Goal: Task Accomplishment & Management: Complete application form

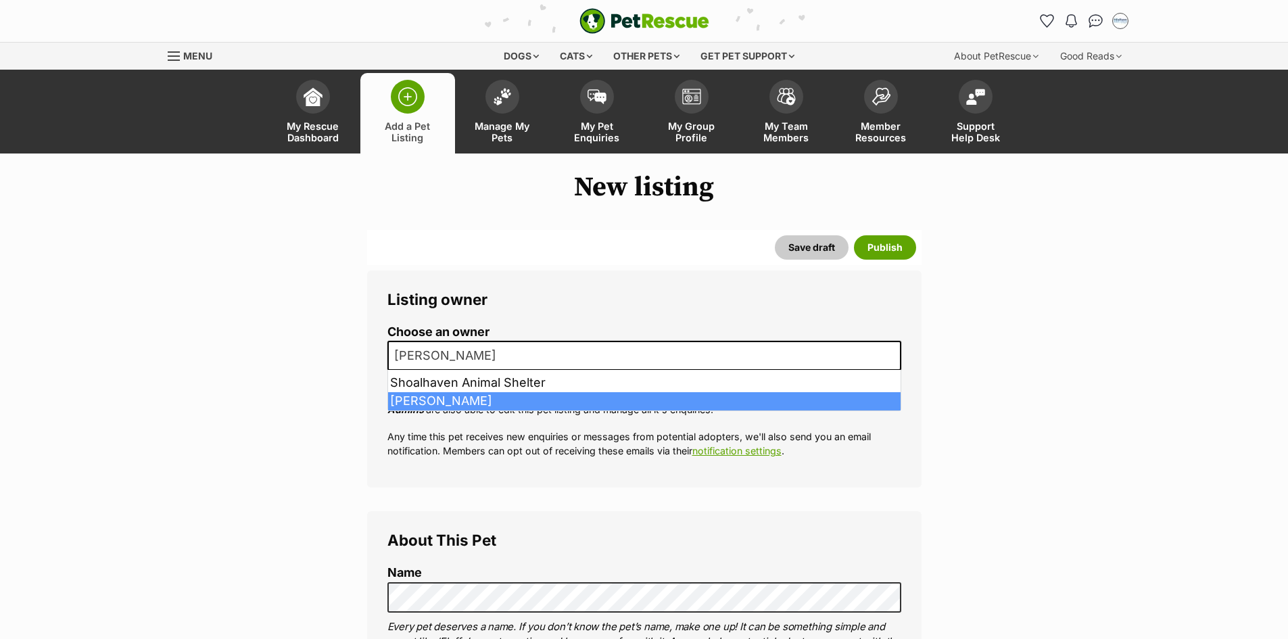
click at [557, 350] on span "[PERSON_NAME]" at bounding box center [644, 356] width 514 height 30
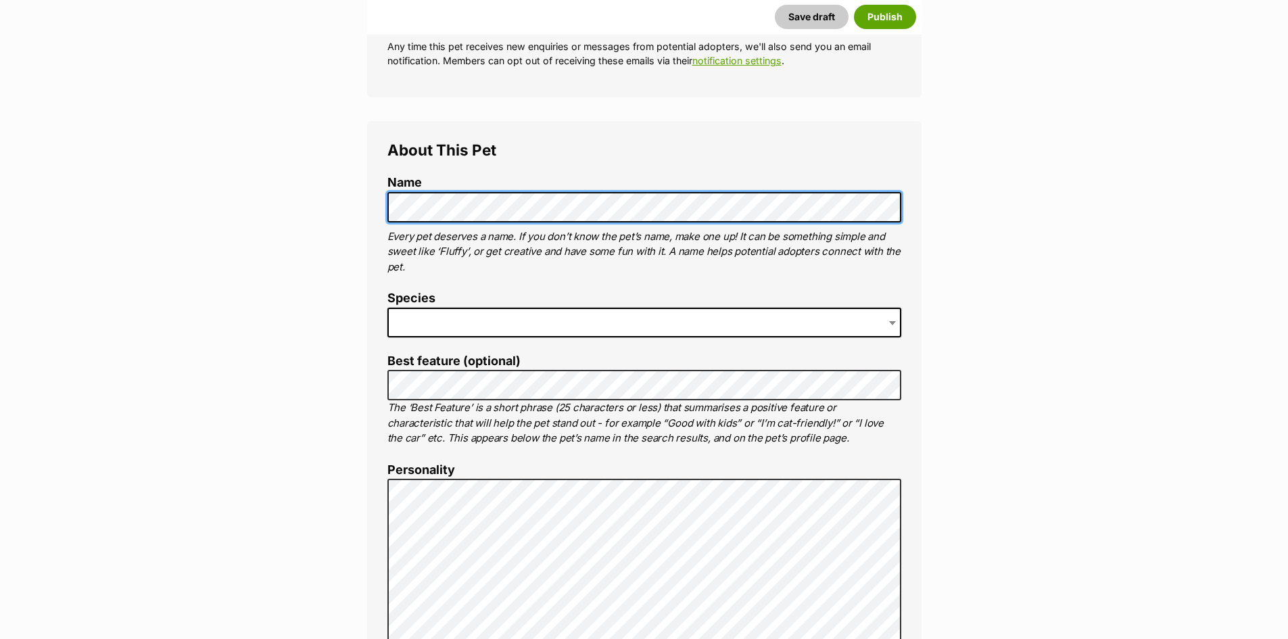
scroll to position [406, 0]
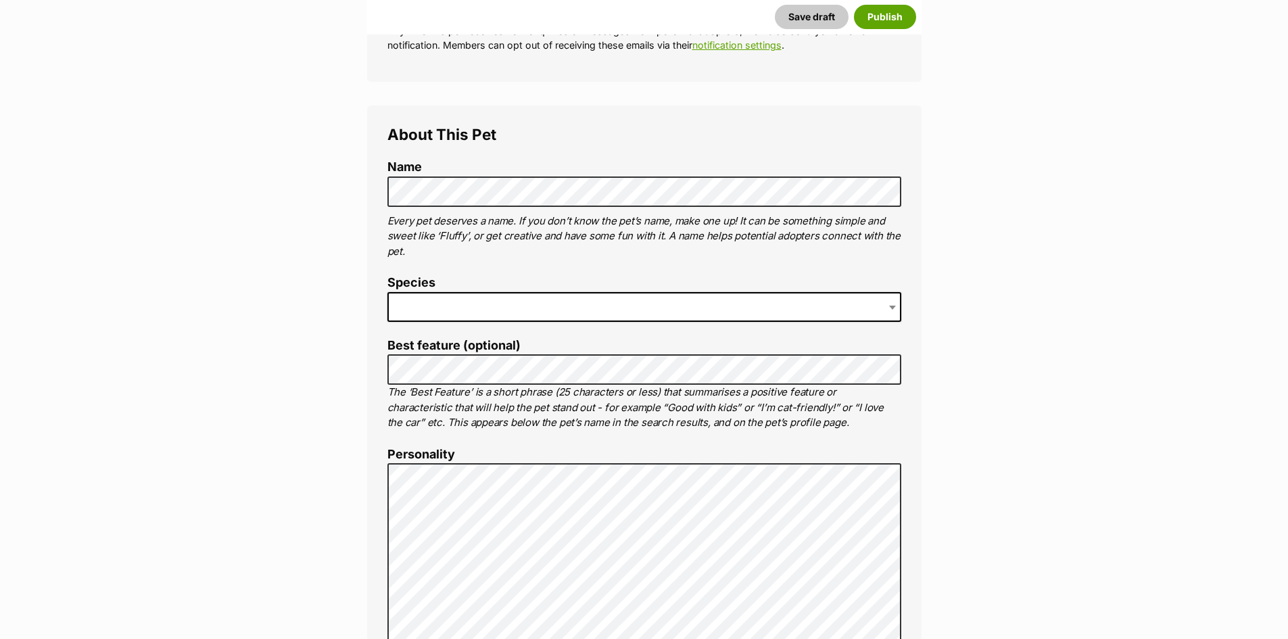
click at [427, 298] on span at bounding box center [644, 307] width 514 height 30
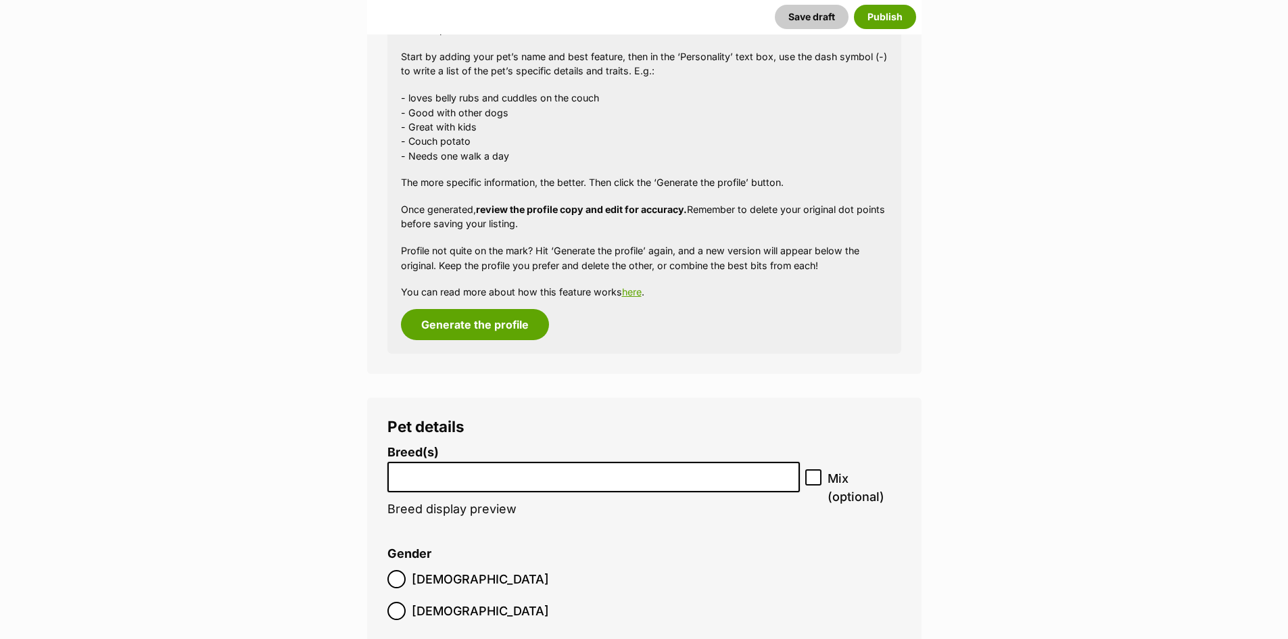
scroll to position [1430, 0]
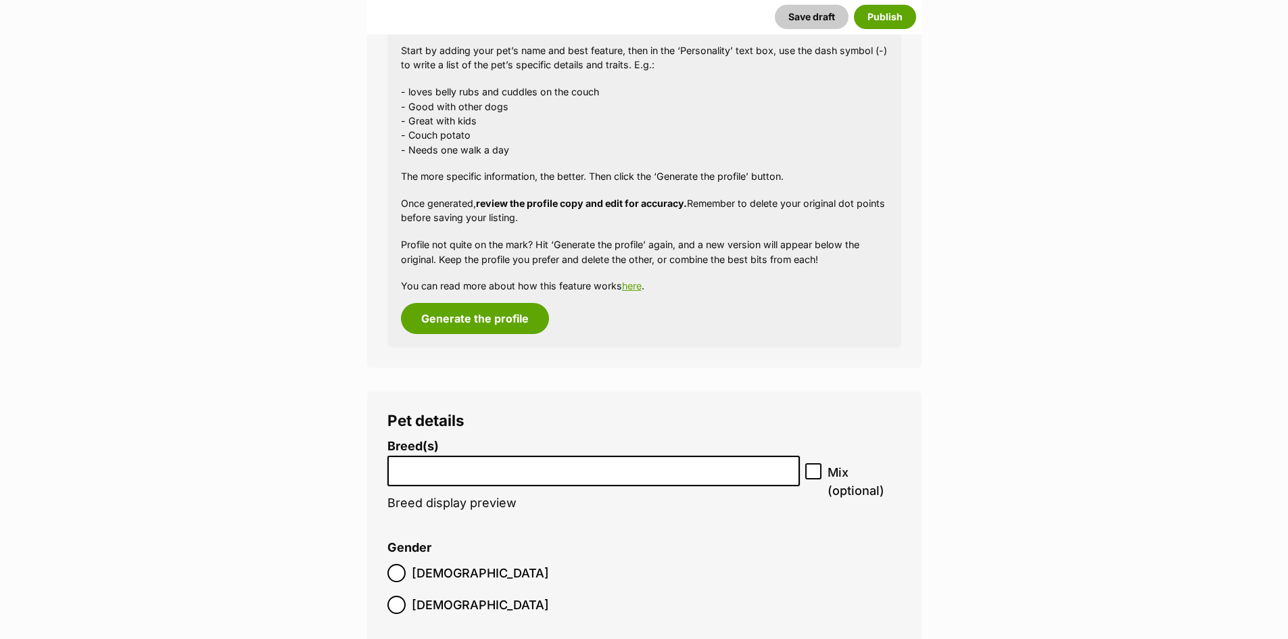
click at [468, 481] on li at bounding box center [594, 471] width 404 height 28
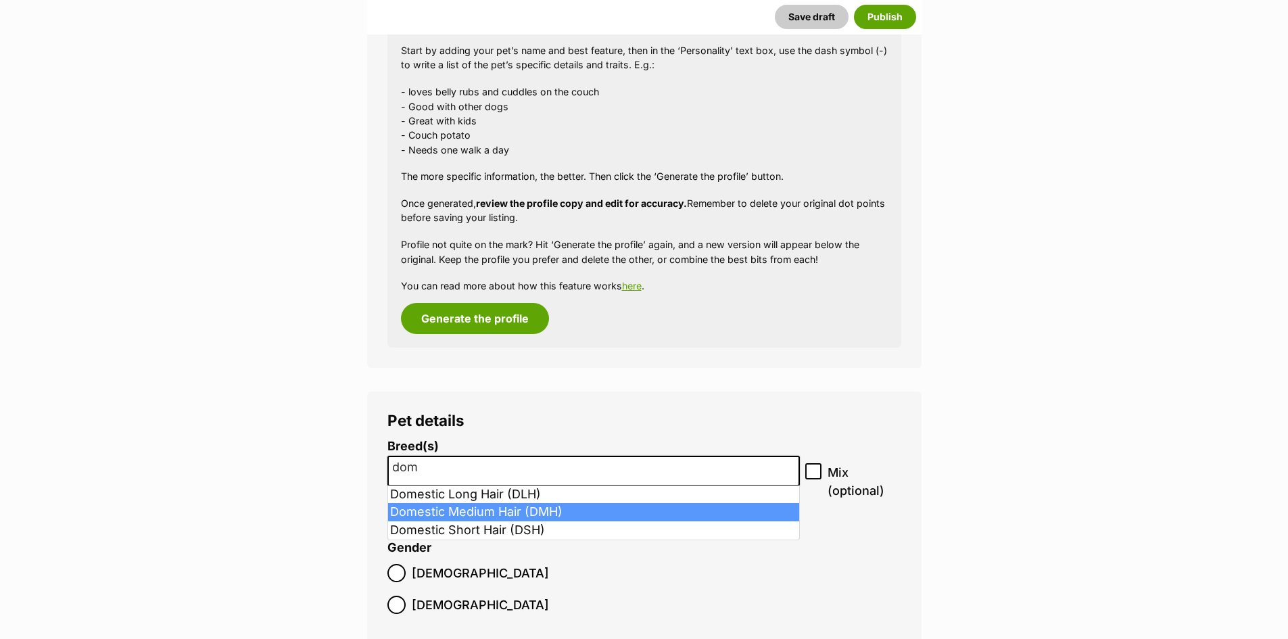
type input "dom"
select select "252101"
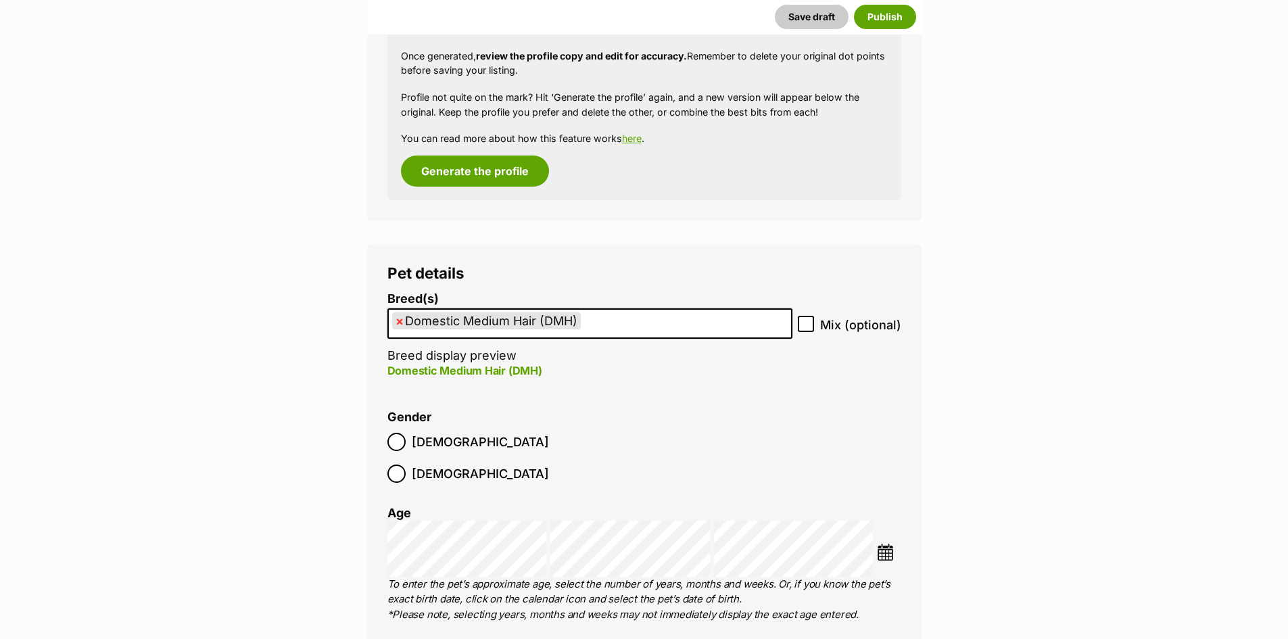
scroll to position [1700, 0]
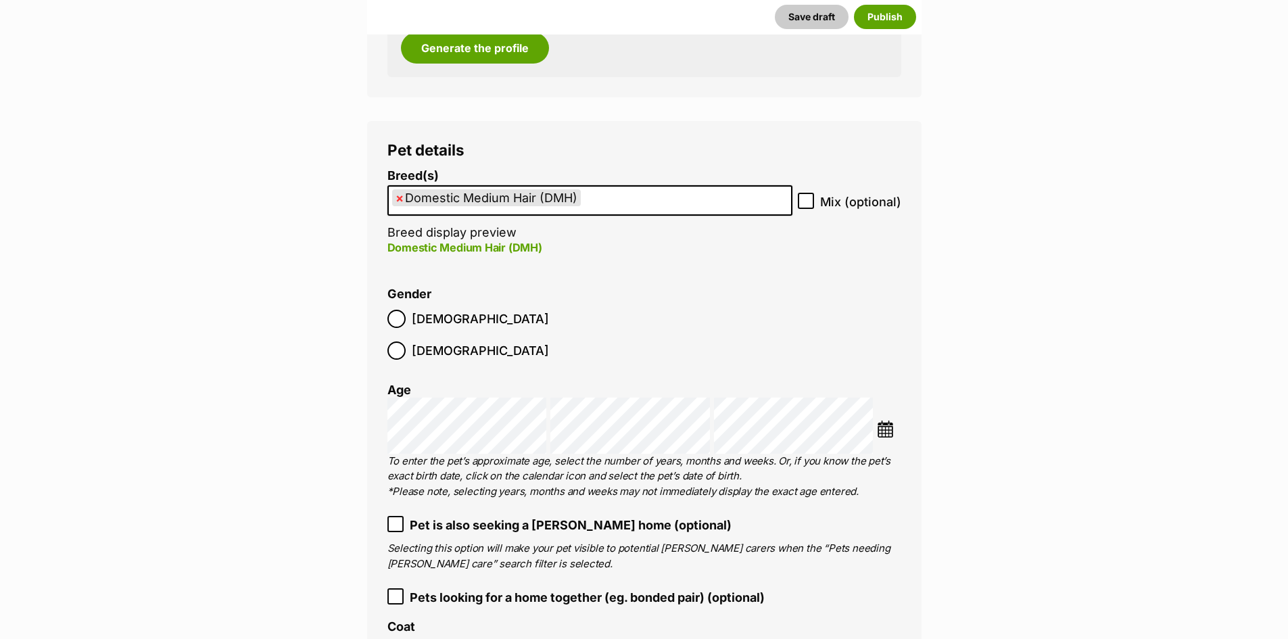
click at [882, 421] on img at bounding box center [885, 429] width 17 height 17
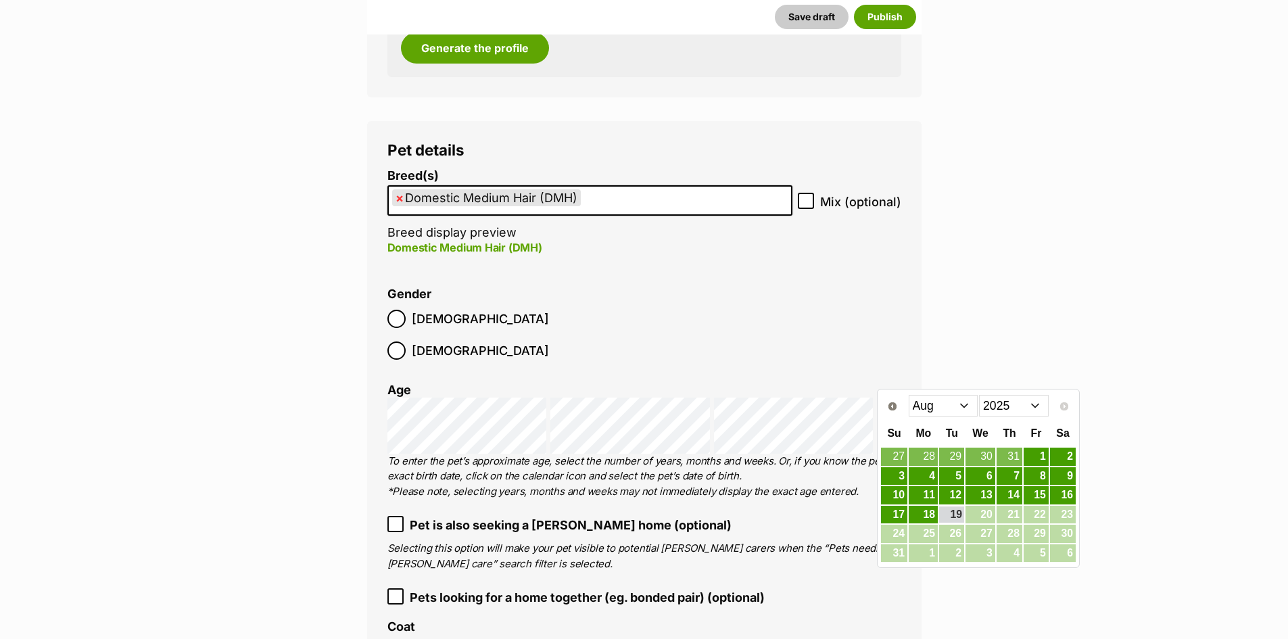
click at [1014, 402] on select "2015 2016 2017 2018 2019 2020 2021 2022 2023 2024 2025" at bounding box center [1014, 406] width 70 height 22
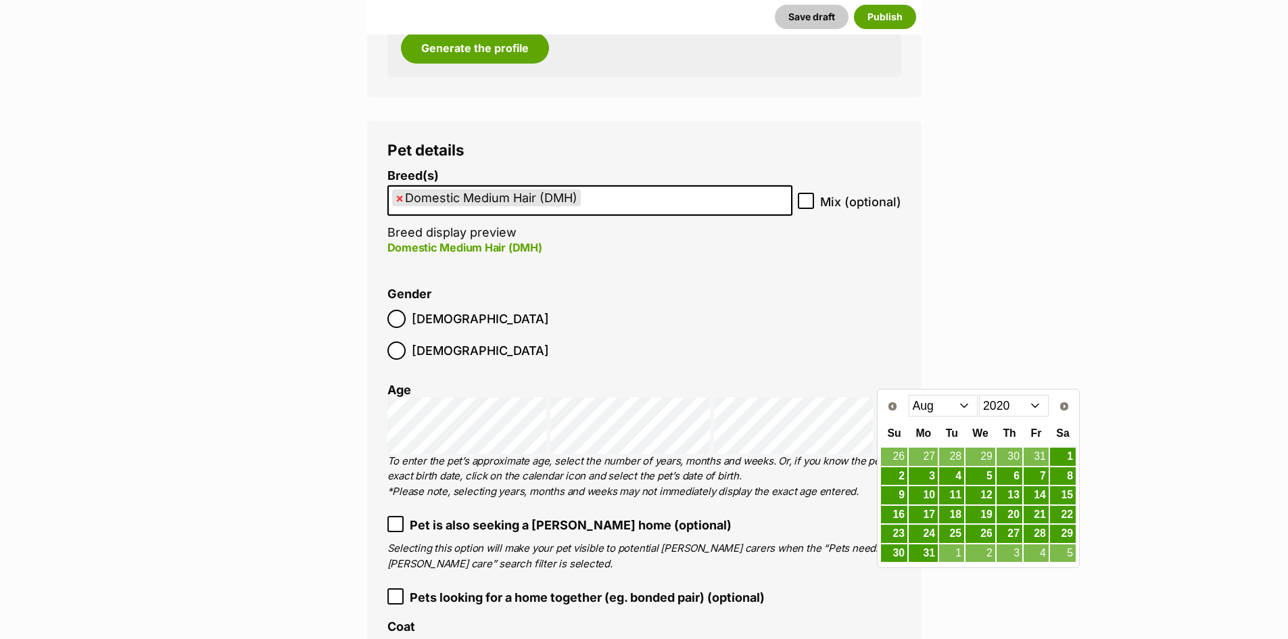
click at [947, 404] on select "Jan Feb Mar Apr May Jun Jul Aug Sep Oct Nov Dec" at bounding box center [944, 406] width 70 height 22
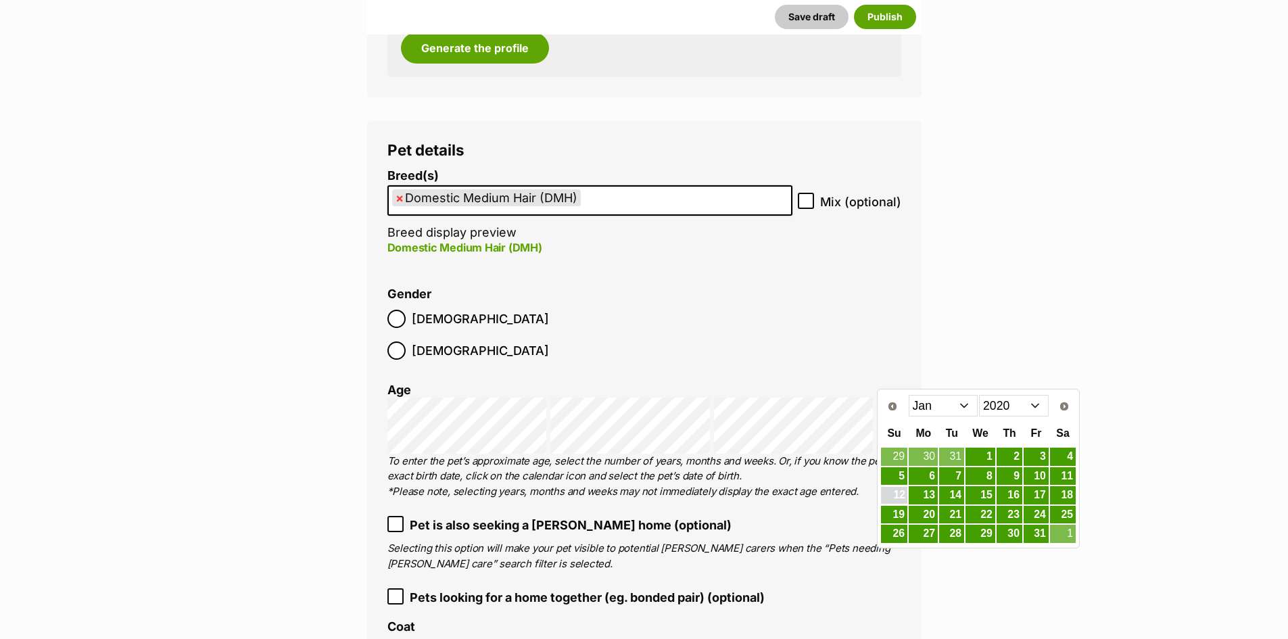
click at [895, 495] on link "12" at bounding box center [894, 495] width 26 height 17
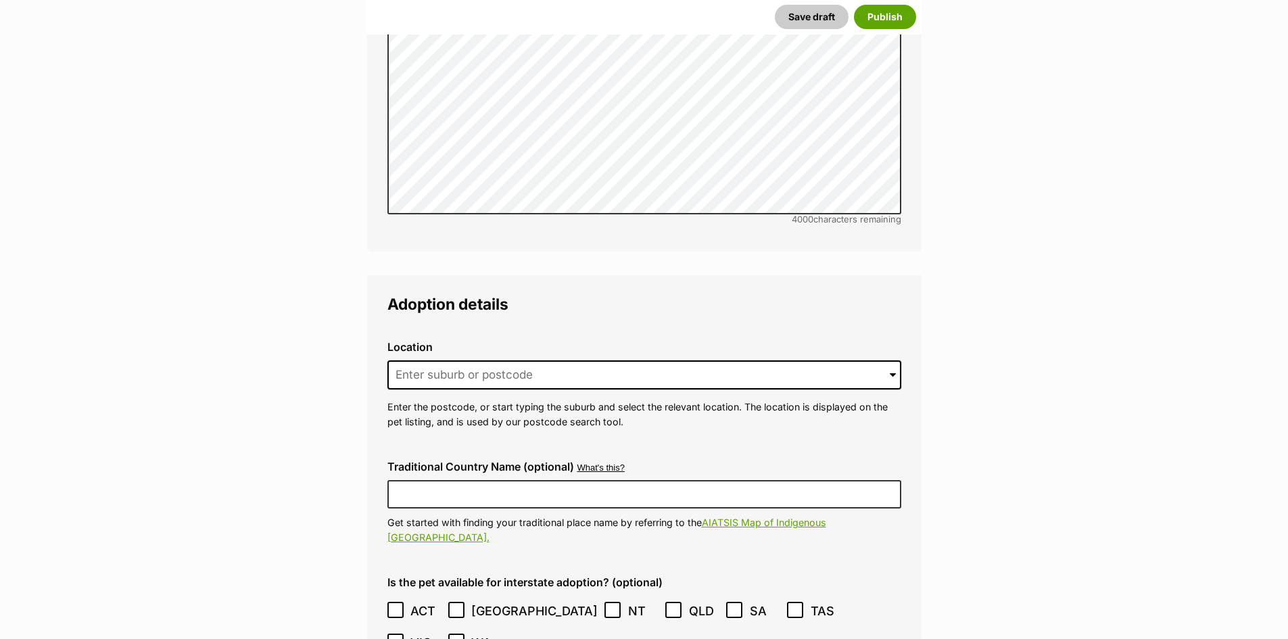
scroll to position [3323, 0]
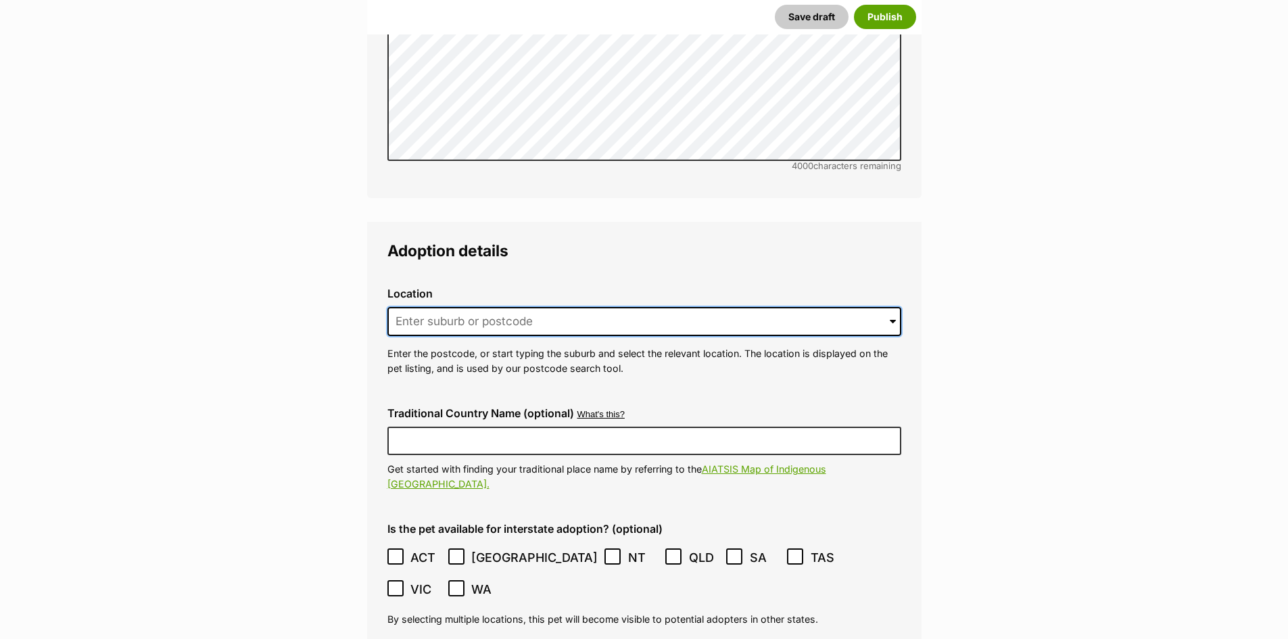
click at [429, 307] on input at bounding box center [644, 322] width 514 height 30
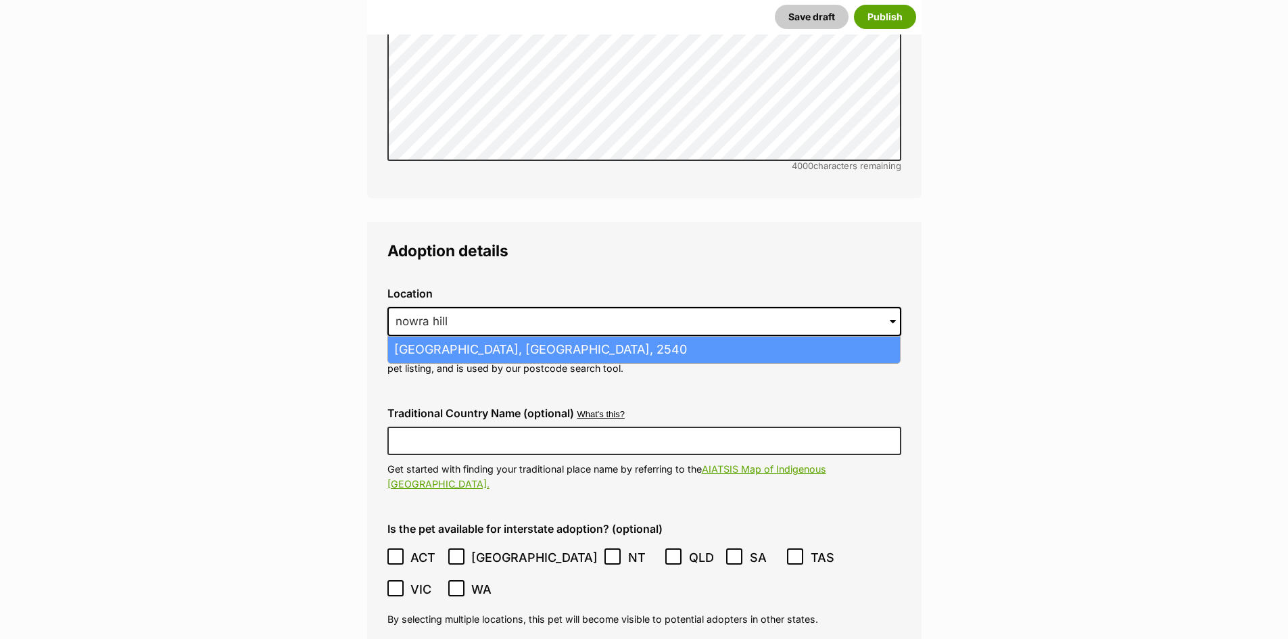
click at [438, 337] on li "Nowra Hill, New South Wales, 2540" at bounding box center [644, 350] width 512 height 26
type input "Nowra Hill, New South Wales, 2540"
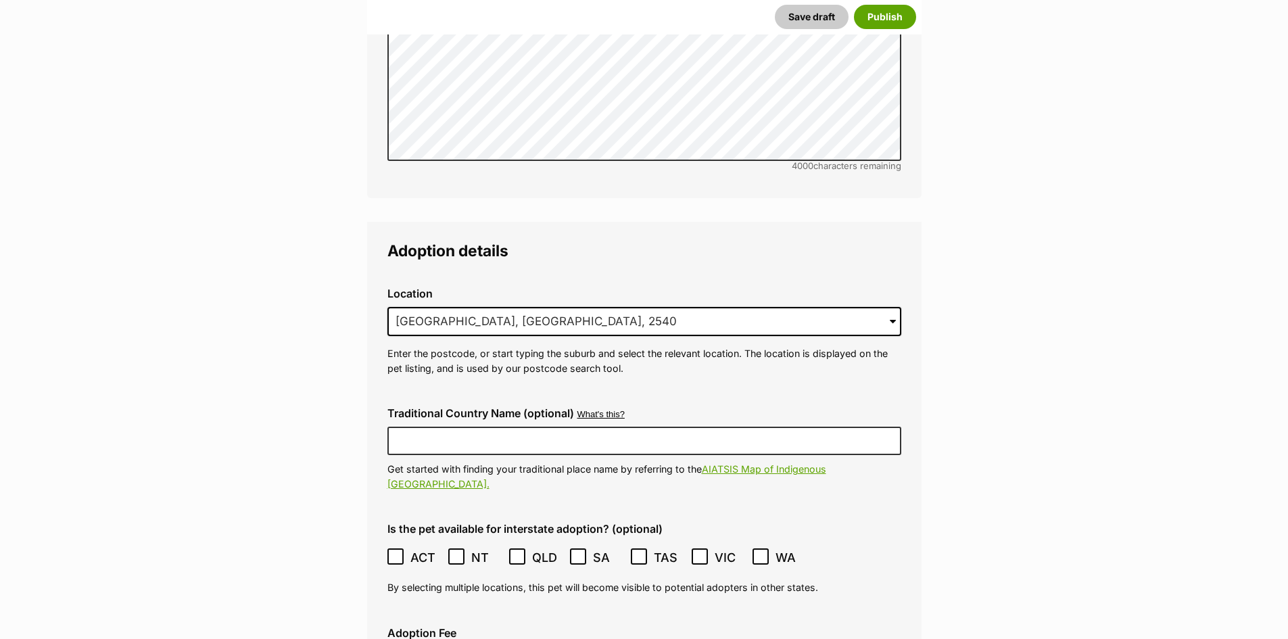
click at [396, 552] on icon at bounding box center [395, 556] width 9 height 9
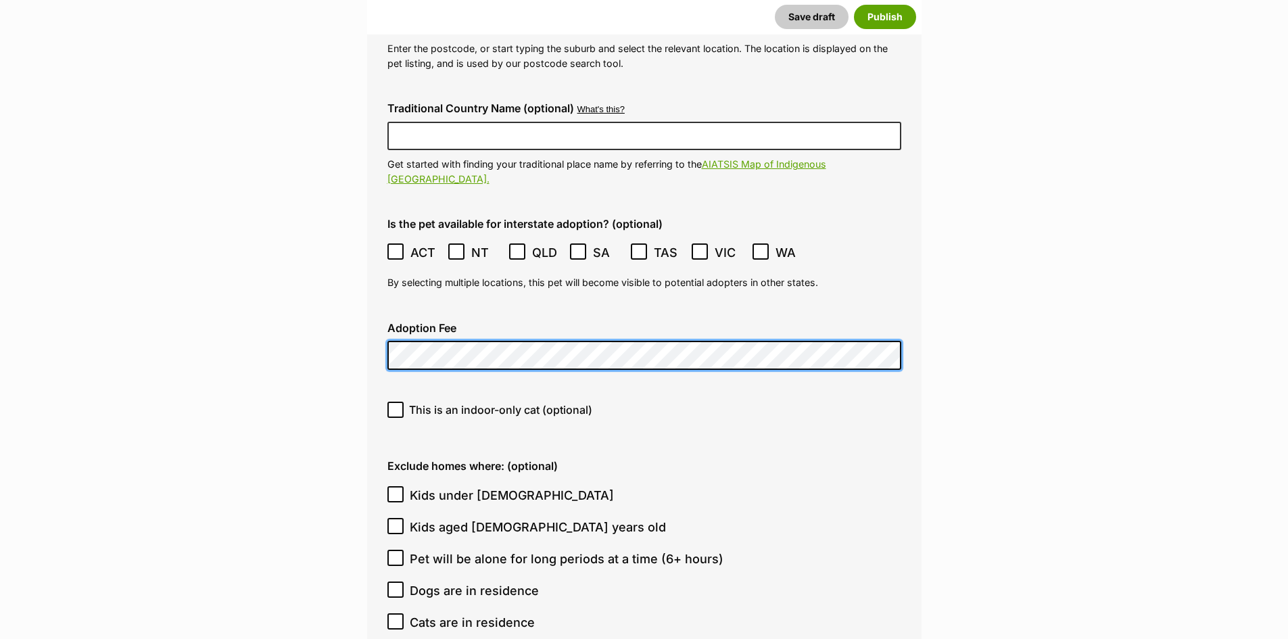
scroll to position [3661, 0]
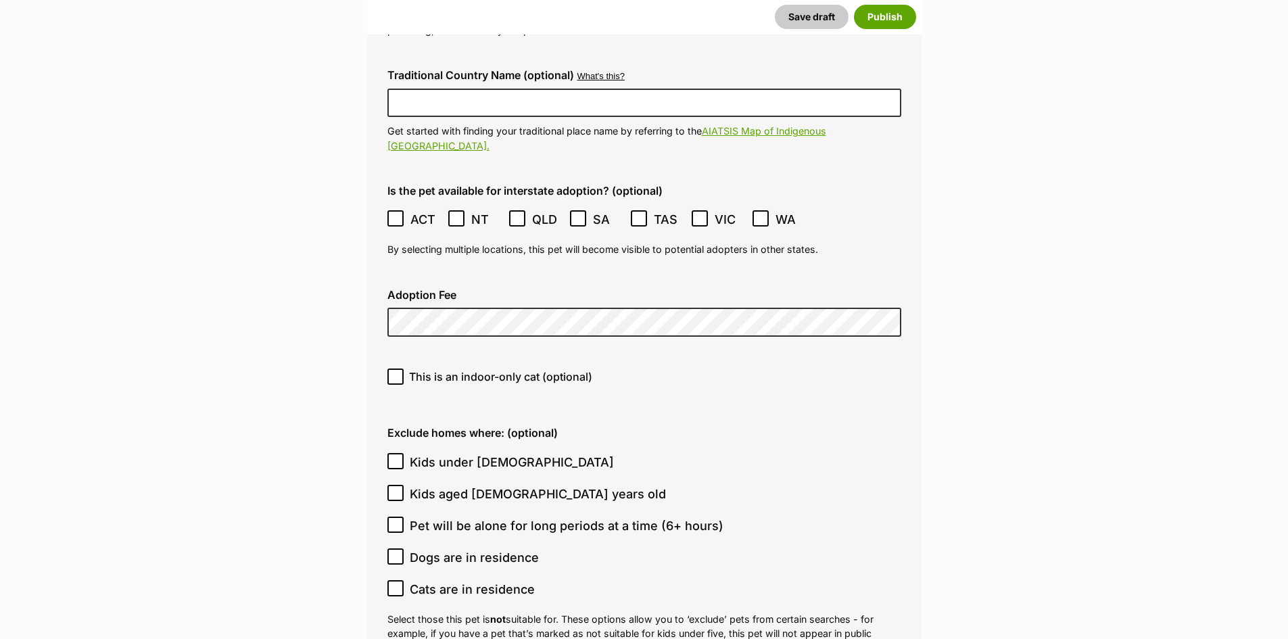
click at [394, 456] on icon at bounding box center [395, 460] width 9 height 9
click at [394, 453] on input "Kids under 5 years old" at bounding box center [395, 461] width 16 height 16
checkbox input "true"
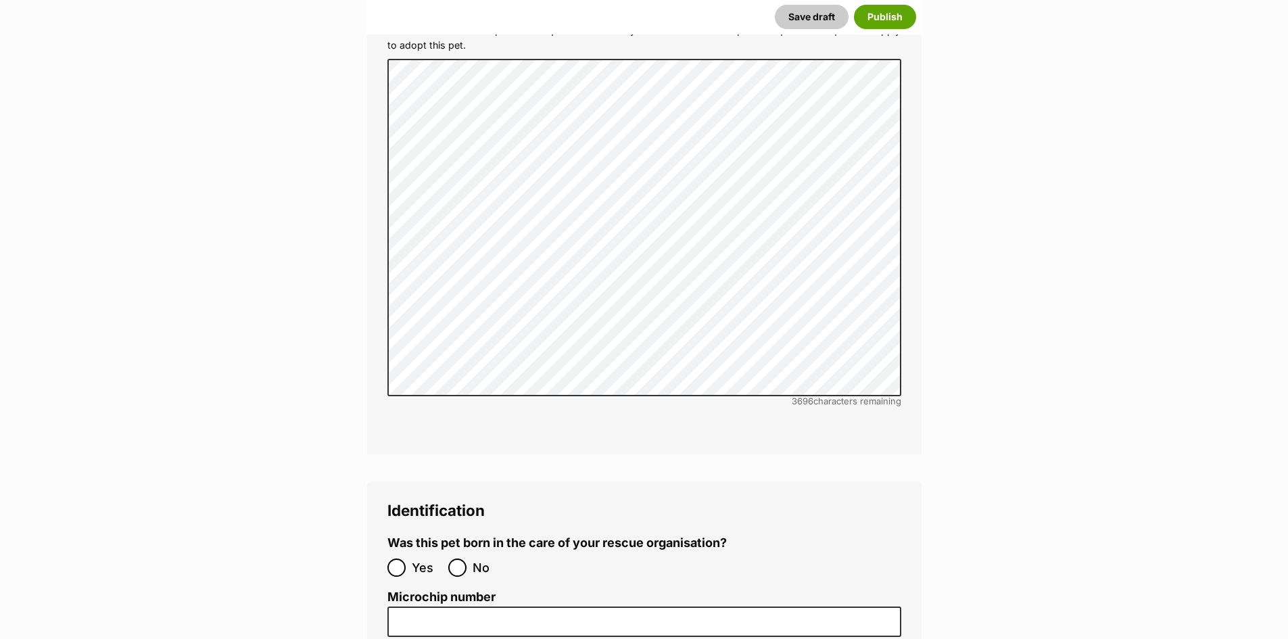
scroll to position [4405, 0]
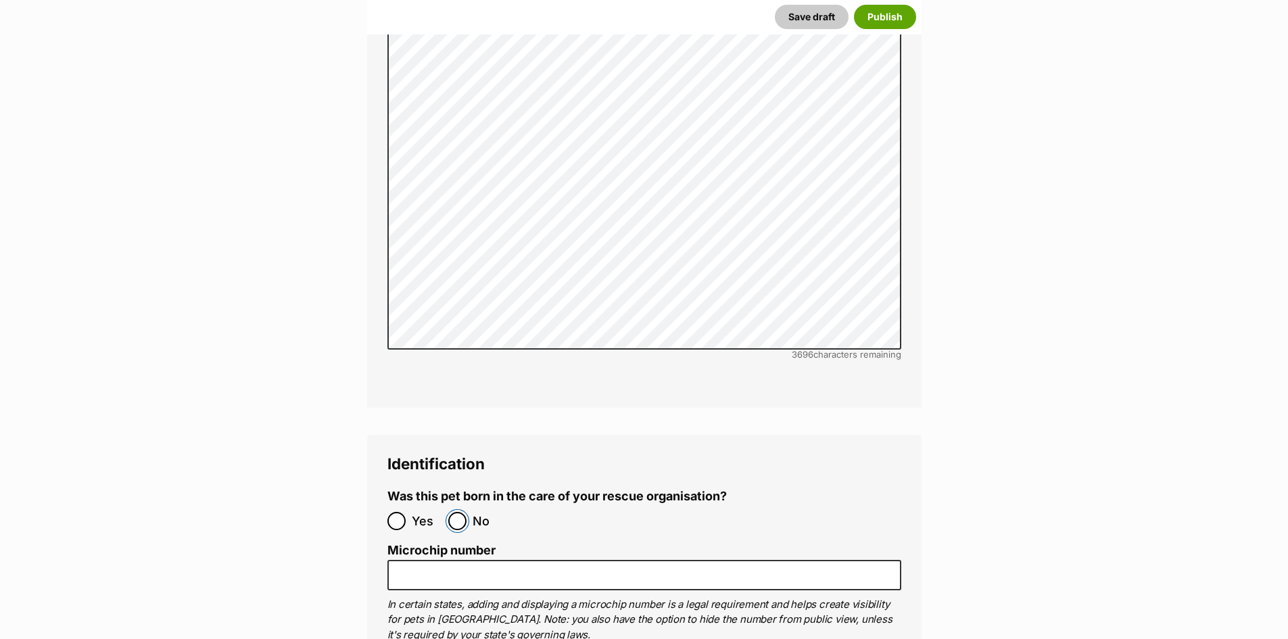
click at [457, 512] on input "No" at bounding box center [457, 521] width 18 height 18
radio input "true"
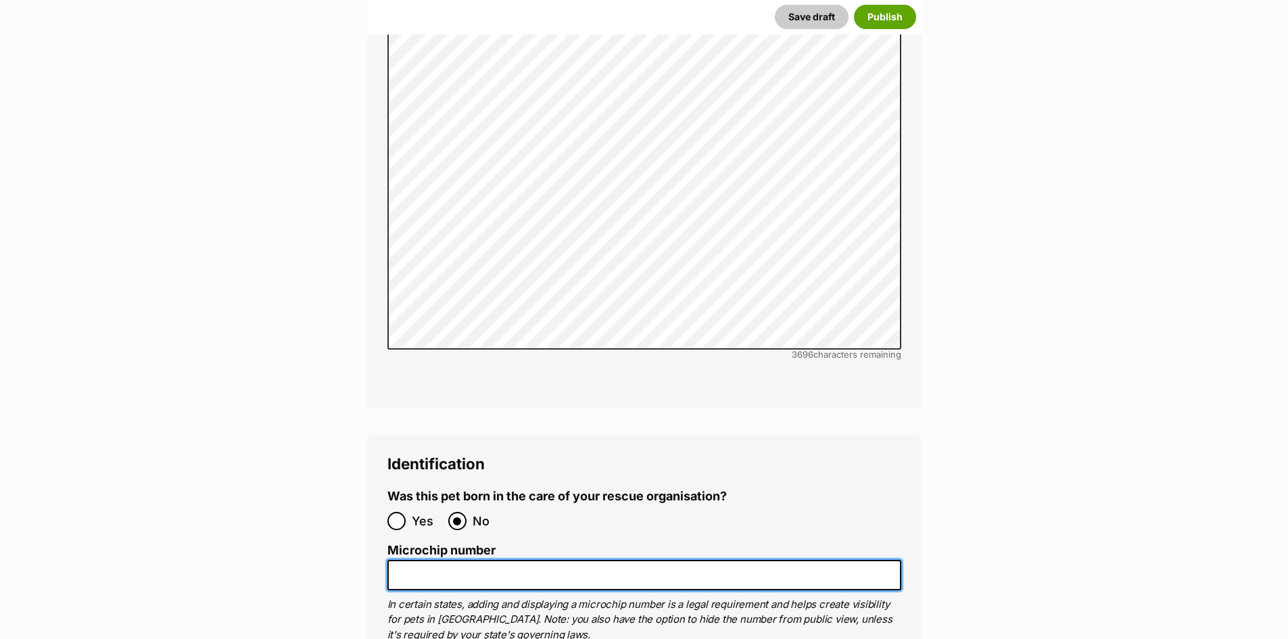
click at [449, 560] on input "Microchip number" at bounding box center [644, 575] width 514 height 30
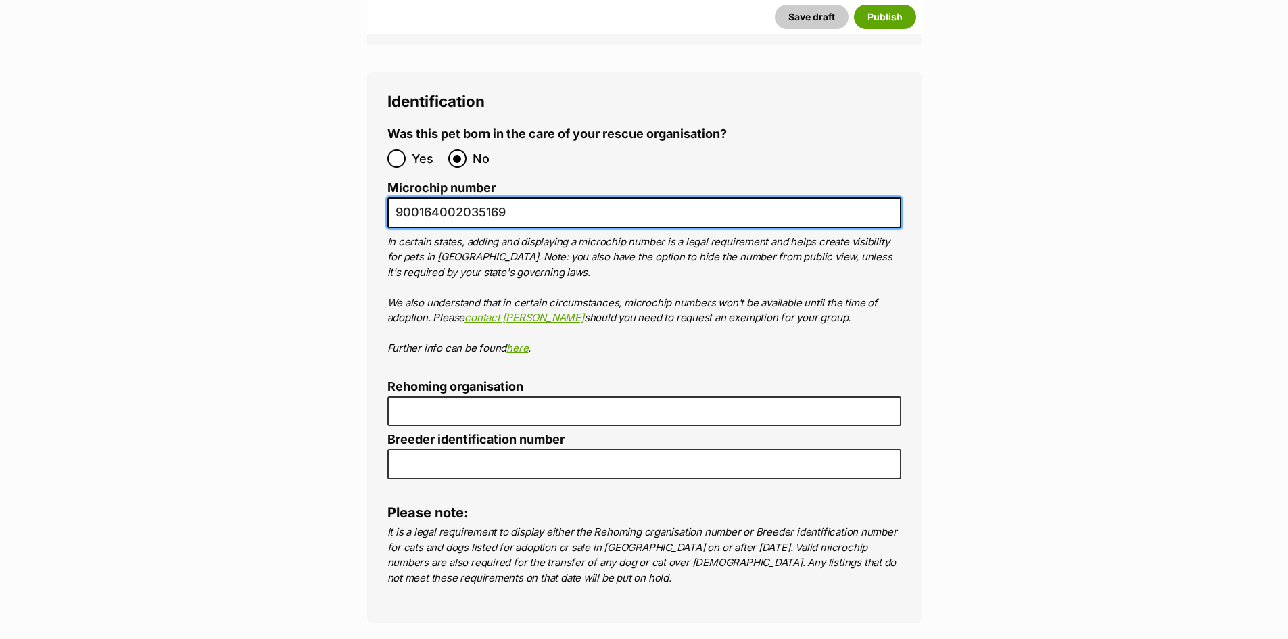
scroll to position [4811, 0]
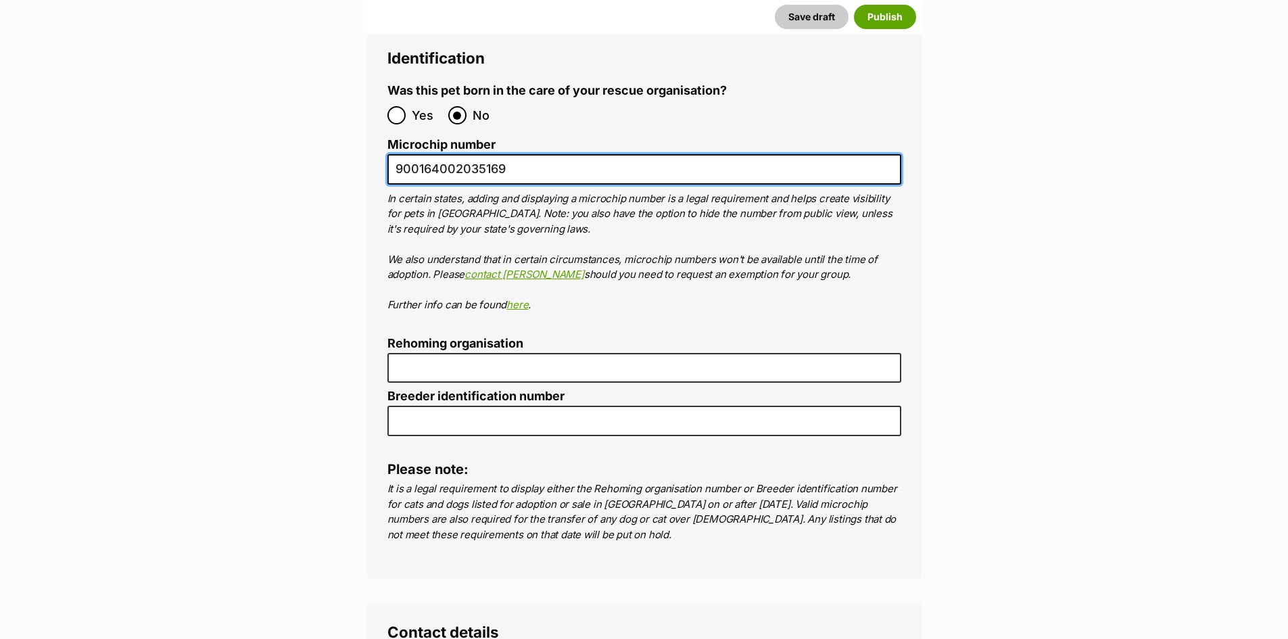
type input "900164002035169"
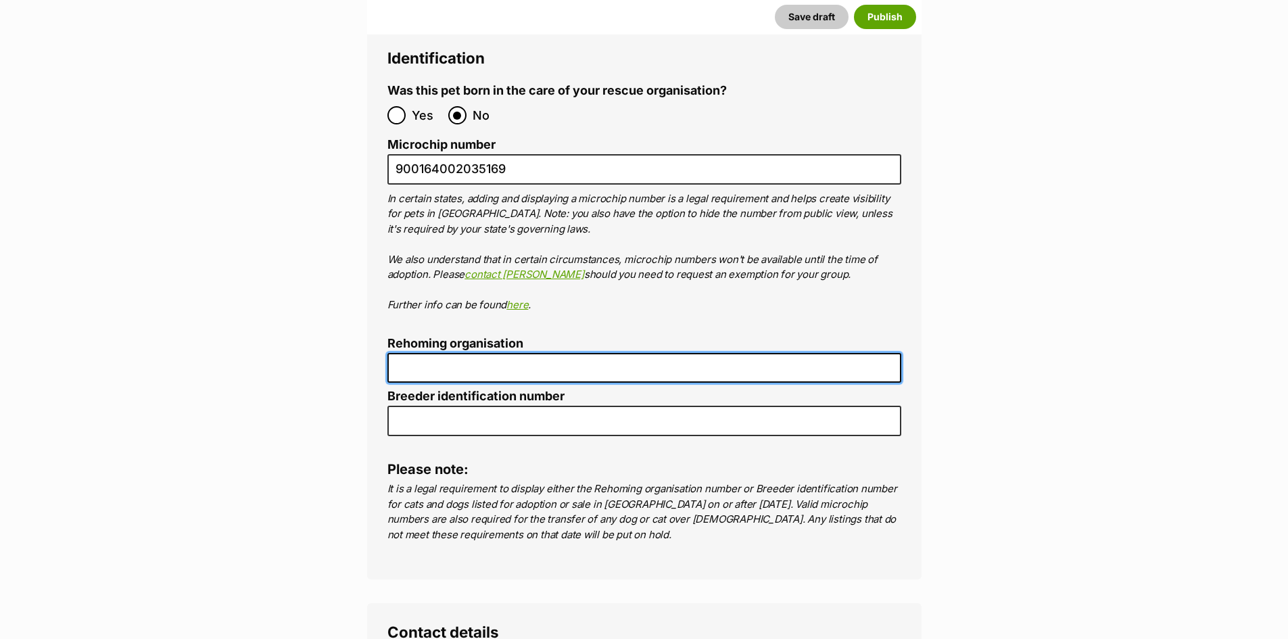
click at [433, 353] on input "Rehoming organisation" at bounding box center [644, 368] width 514 height 30
type input "R251000194"
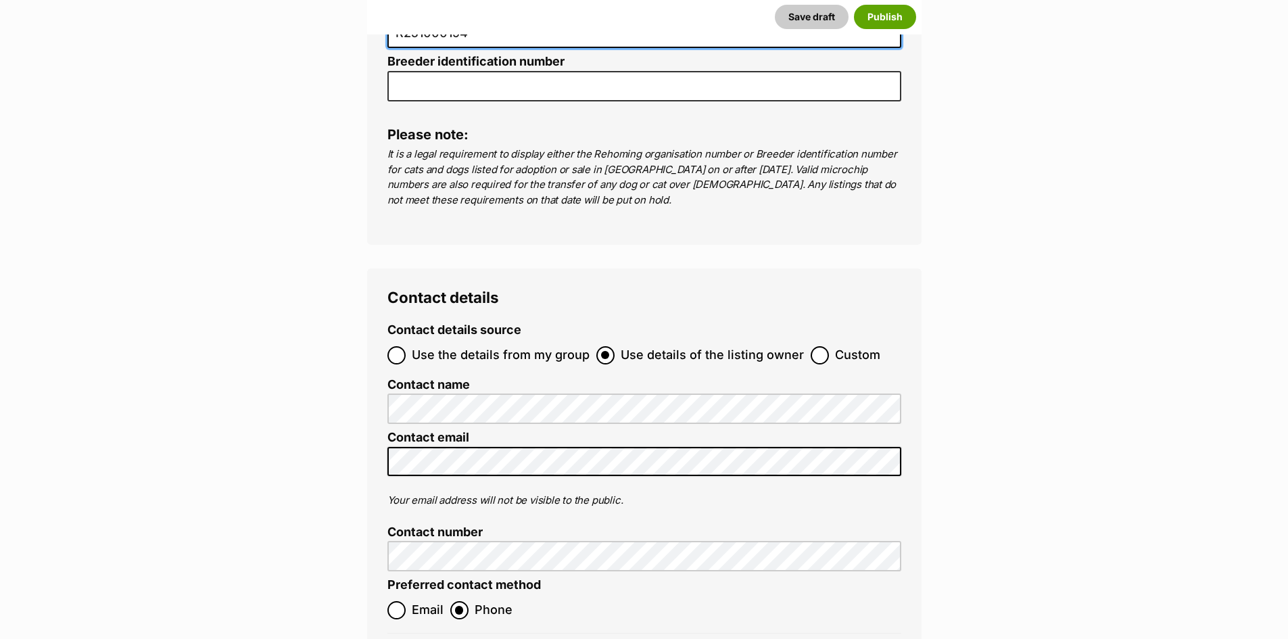
scroll to position [5149, 0]
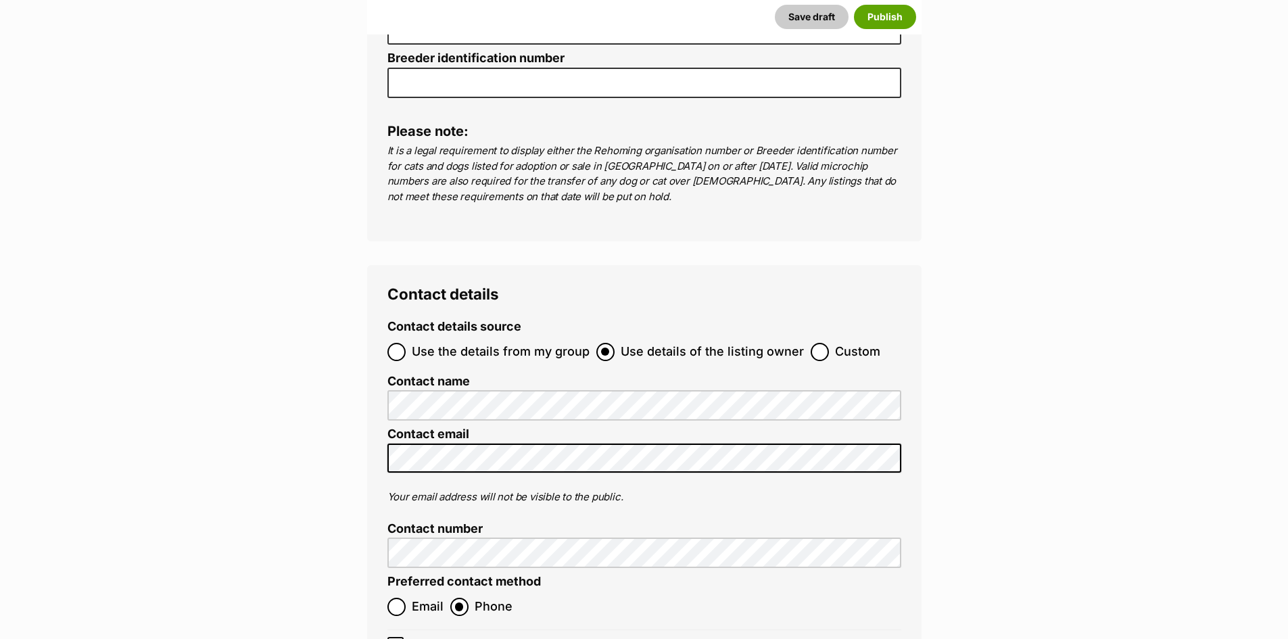
click at [496, 343] on span "Use the details from my group" at bounding box center [501, 352] width 178 height 18
click at [406, 343] on input "Use the details from my group" at bounding box center [396, 352] width 18 height 18
radio input "true"
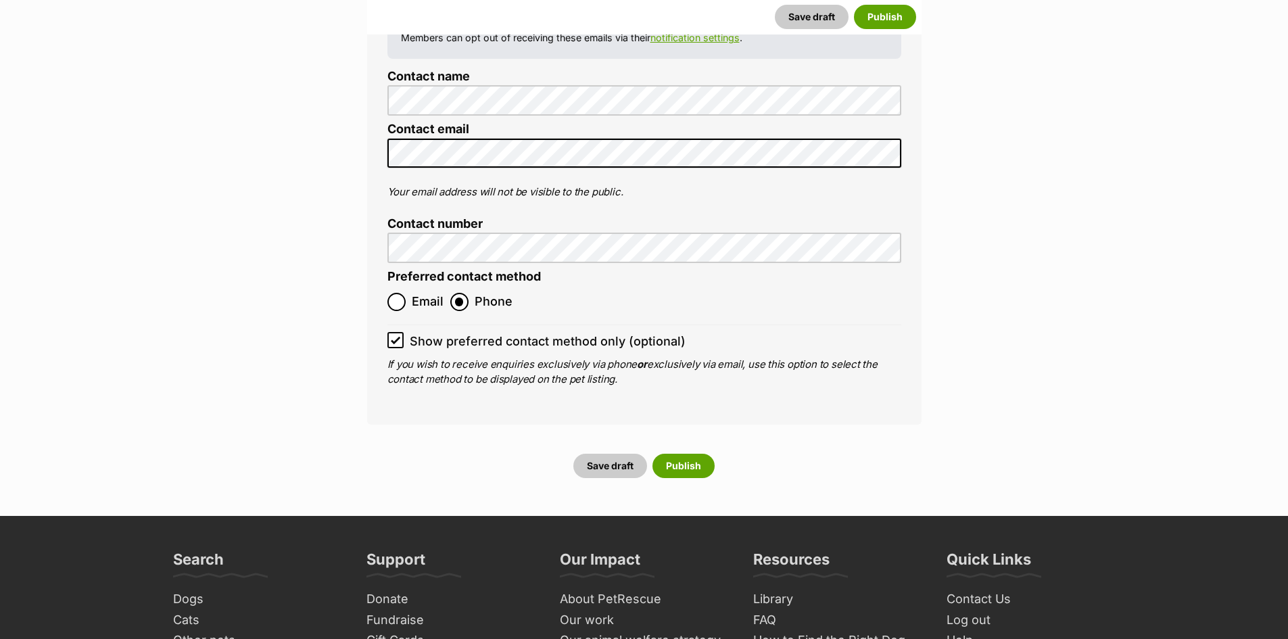
scroll to position [5555, 0]
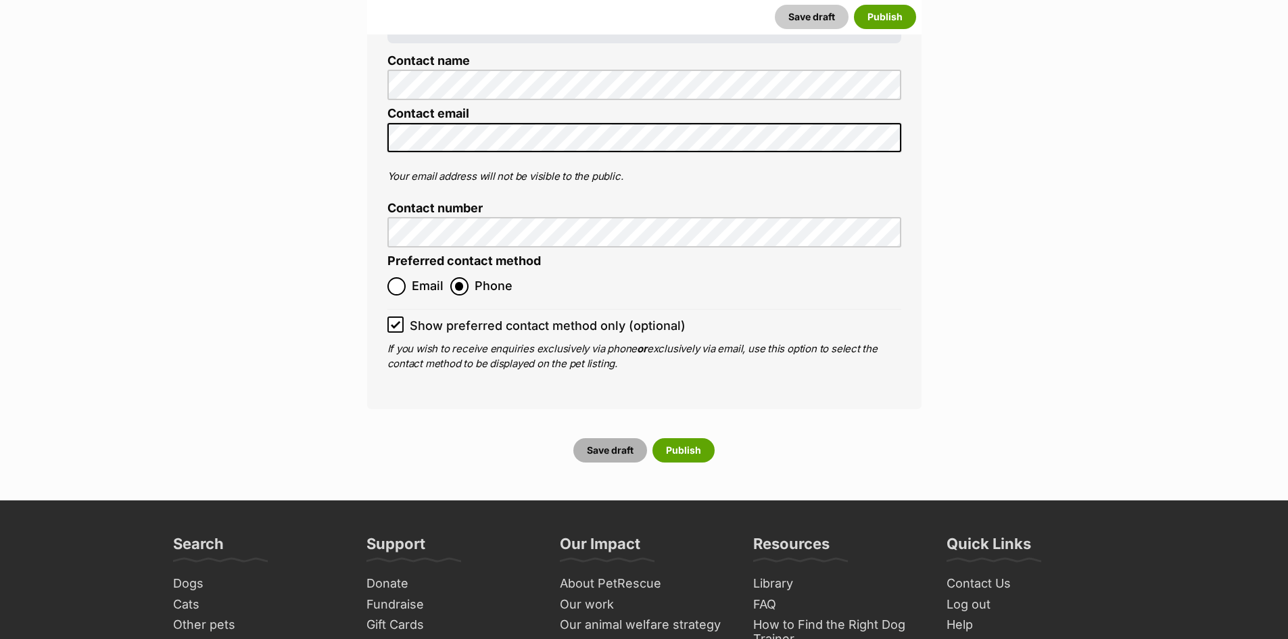
click at [608, 438] on button "Save draft" at bounding box center [610, 450] width 74 height 24
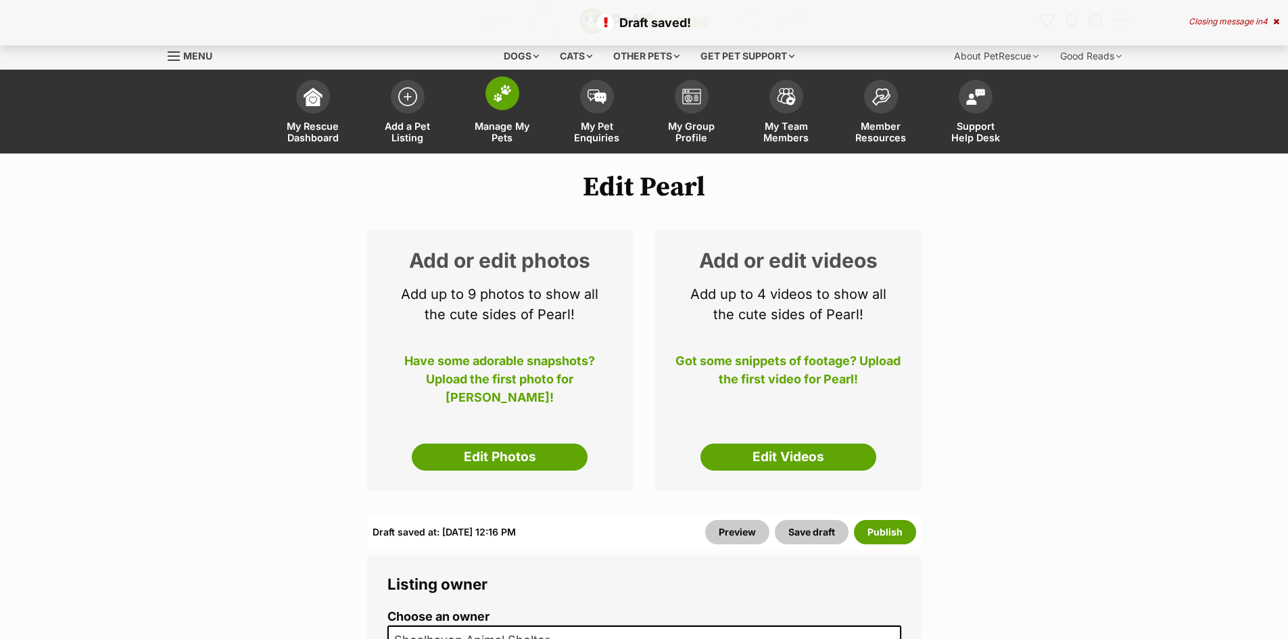
click at [502, 127] on span "Manage My Pets" at bounding box center [502, 131] width 61 height 23
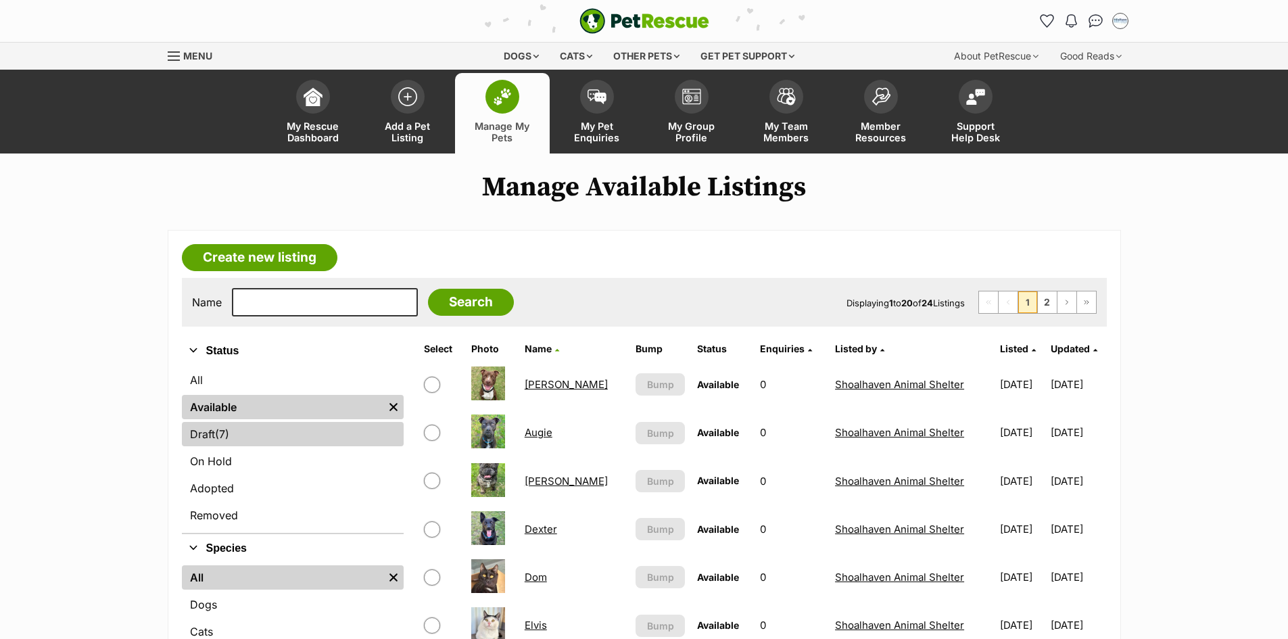
click at [225, 434] on span "(7)" at bounding box center [222, 434] width 14 height 16
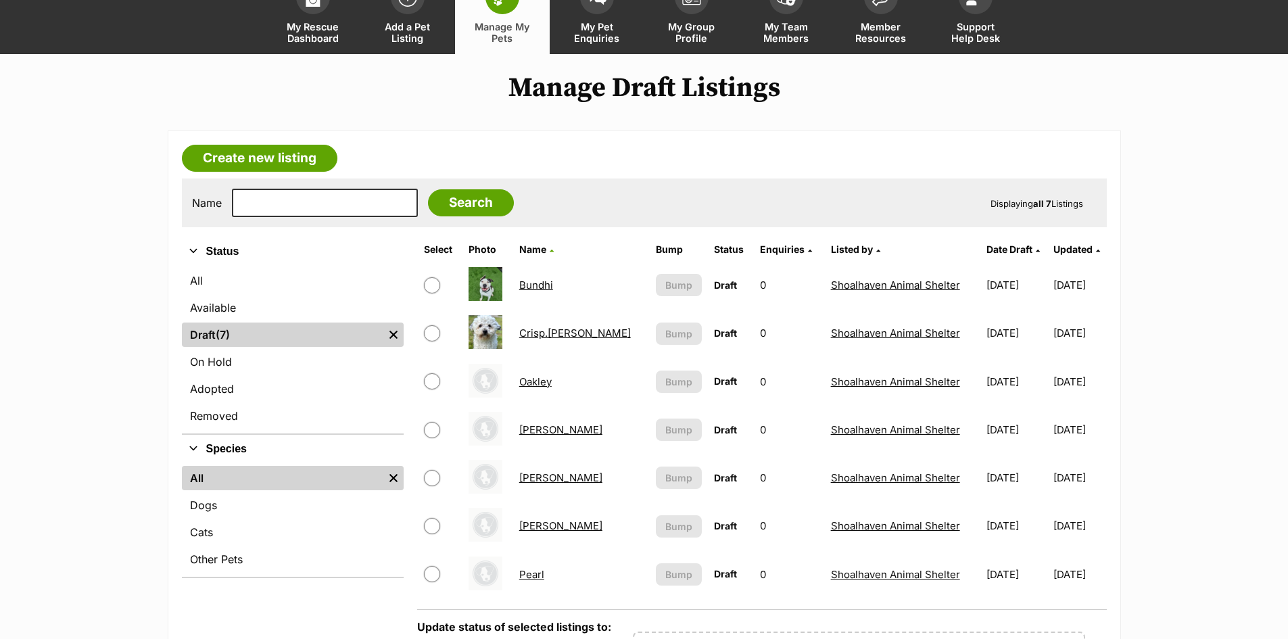
scroll to position [135, 0]
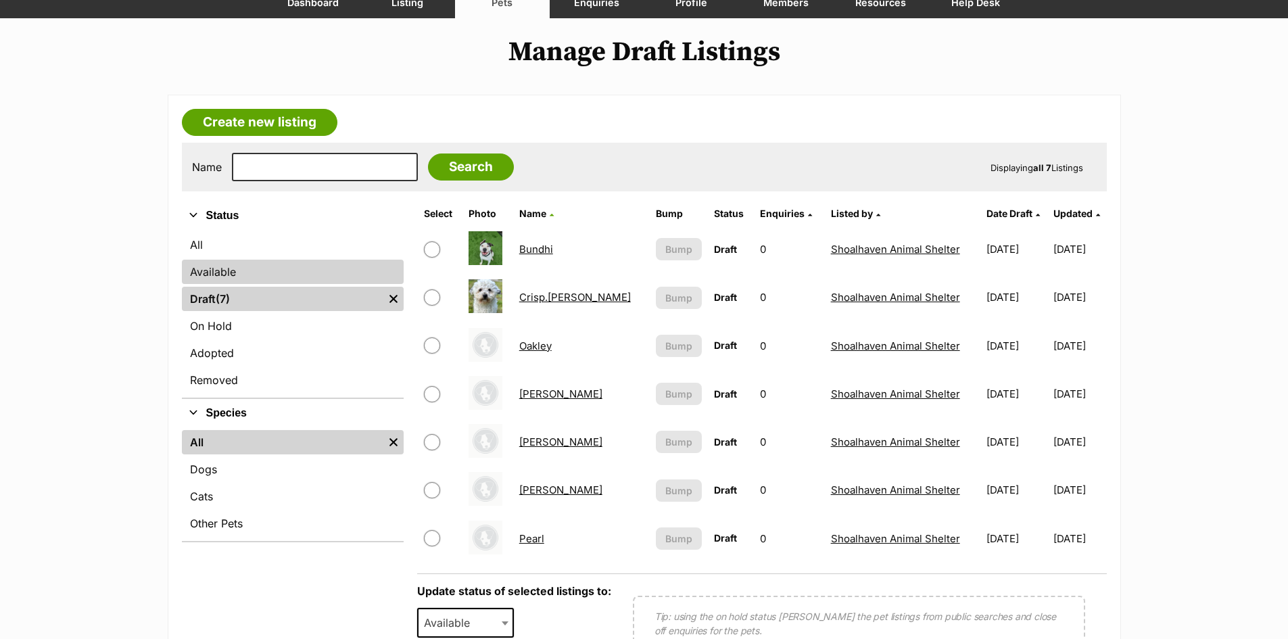
click at [208, 275] on link "Available" at bounding box center [293, 272] width 222 height 24
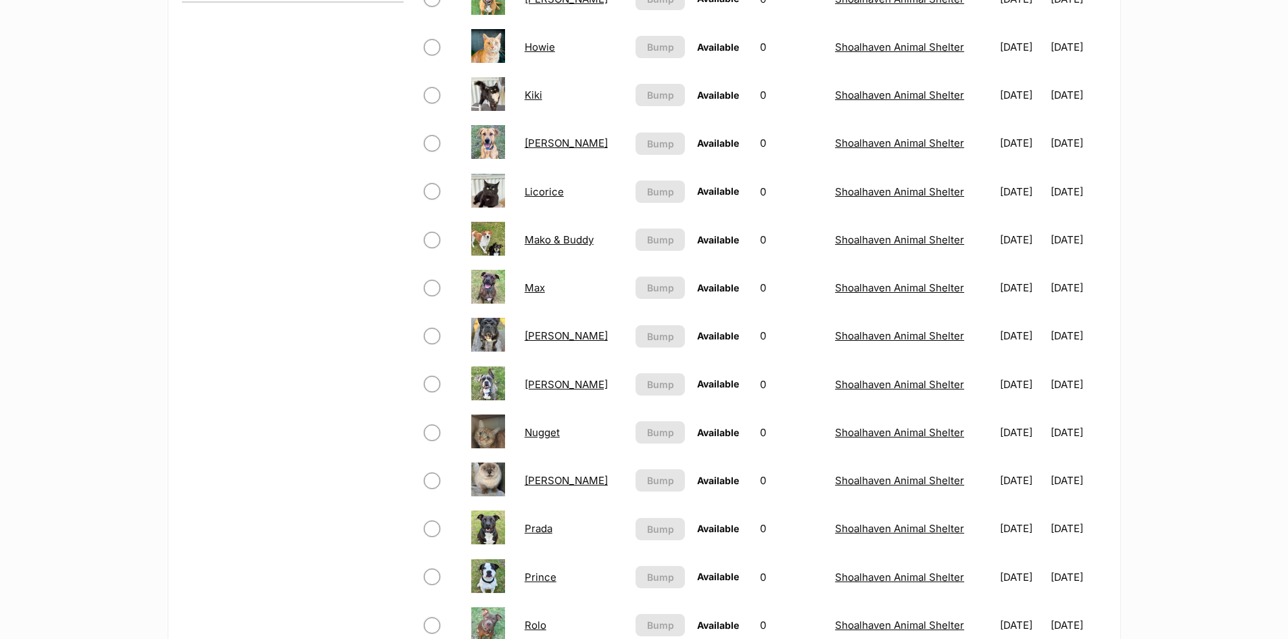
scroll to position [676, 0]
click at [535, 427] on link "Nugget" at bounding box center [542, 431] width 35 height 13
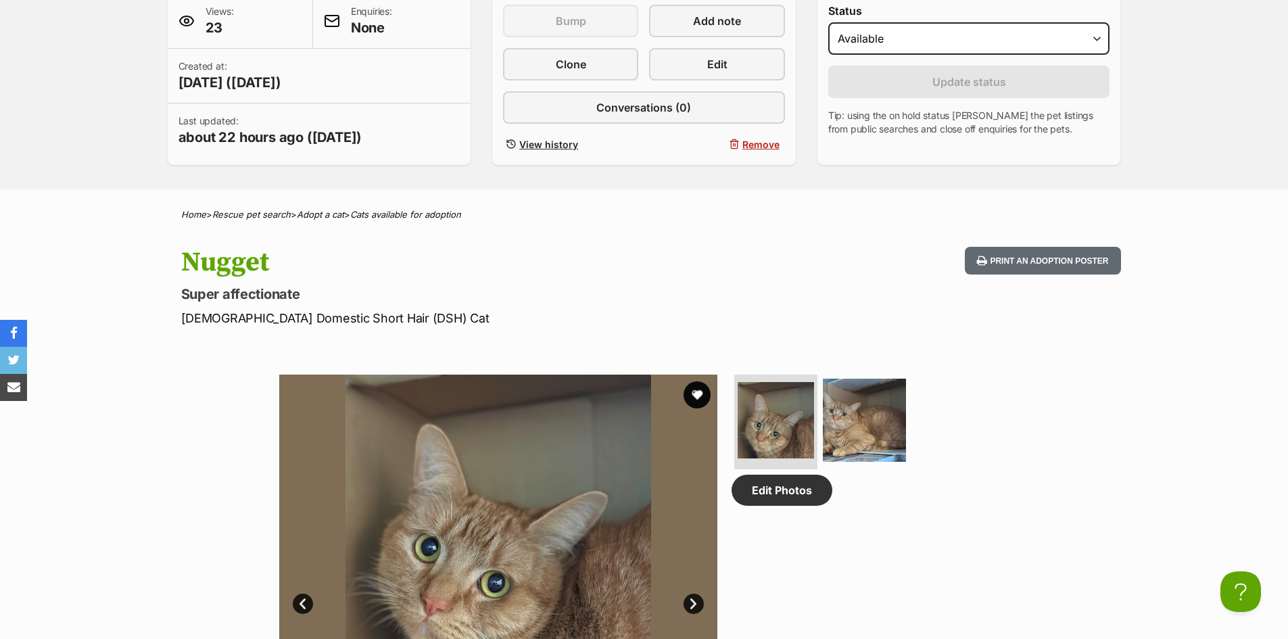
scroll to position [676, 0]
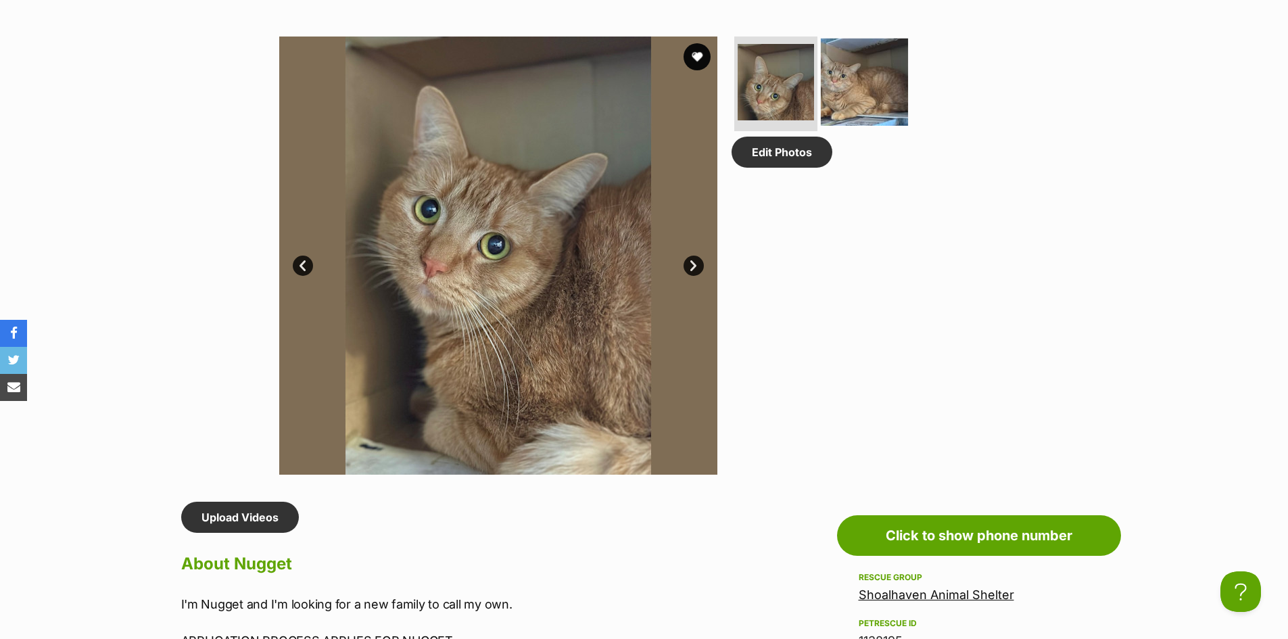
click at [852, 82] on img at bounding box center [864, 82] width 87 height 87
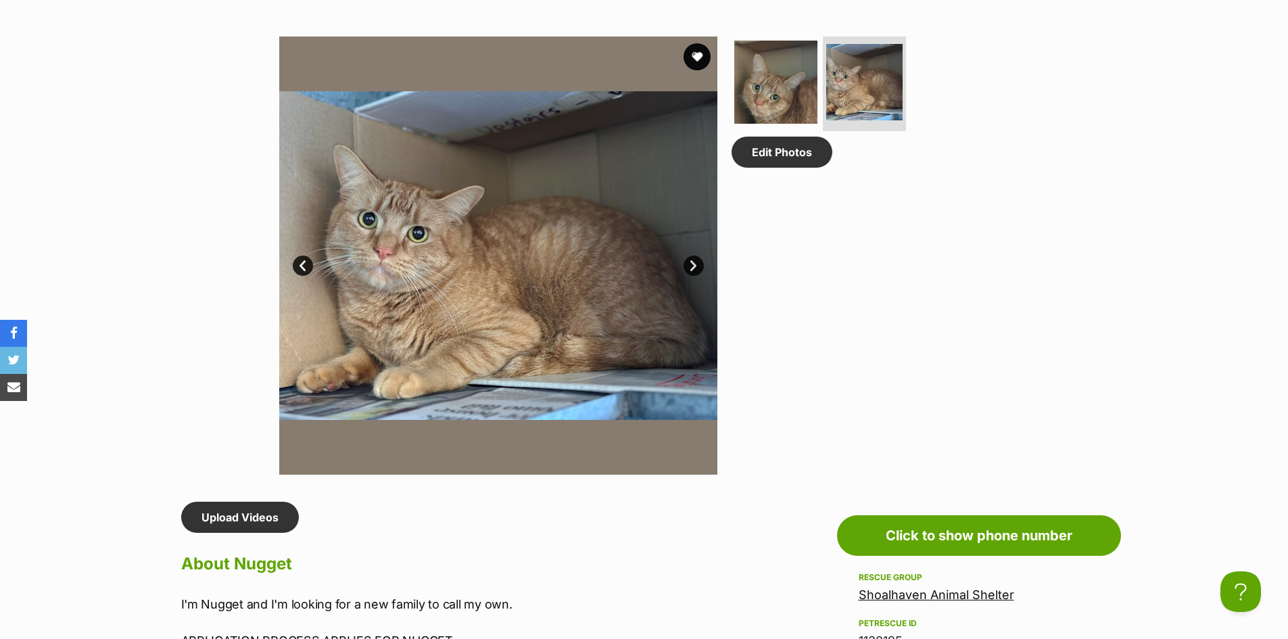
click at [697, 266] on link "Next" at bounding box center [694, 266] width 20 height 20
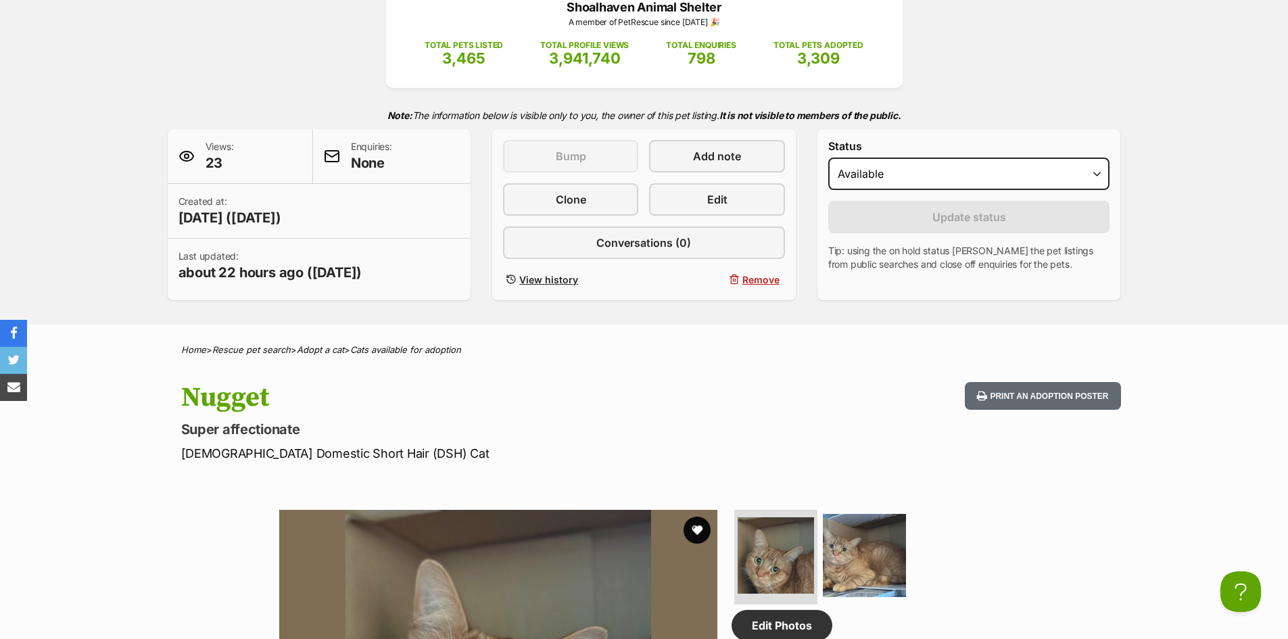
scroll to position [0, 0]
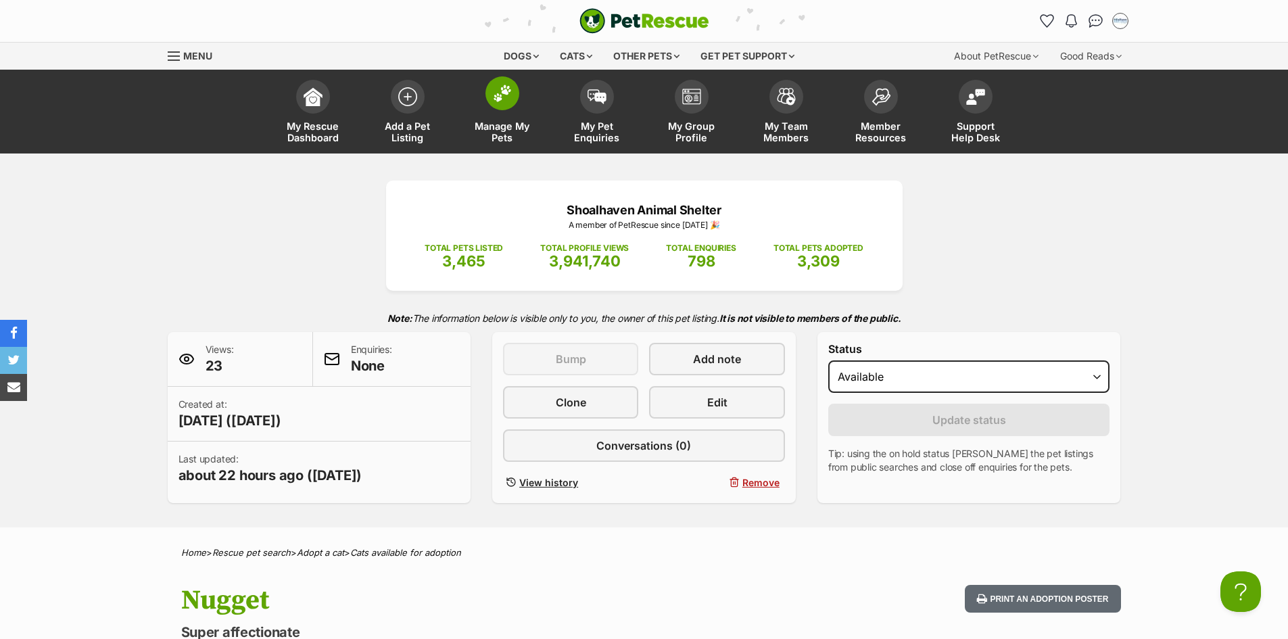
click at [499, 133] on span "Manage My Pets" at bounding box center [502, 131] width 61 height 23
